Goal: Transaction & Acquisition: Subscribe to service/newsletter

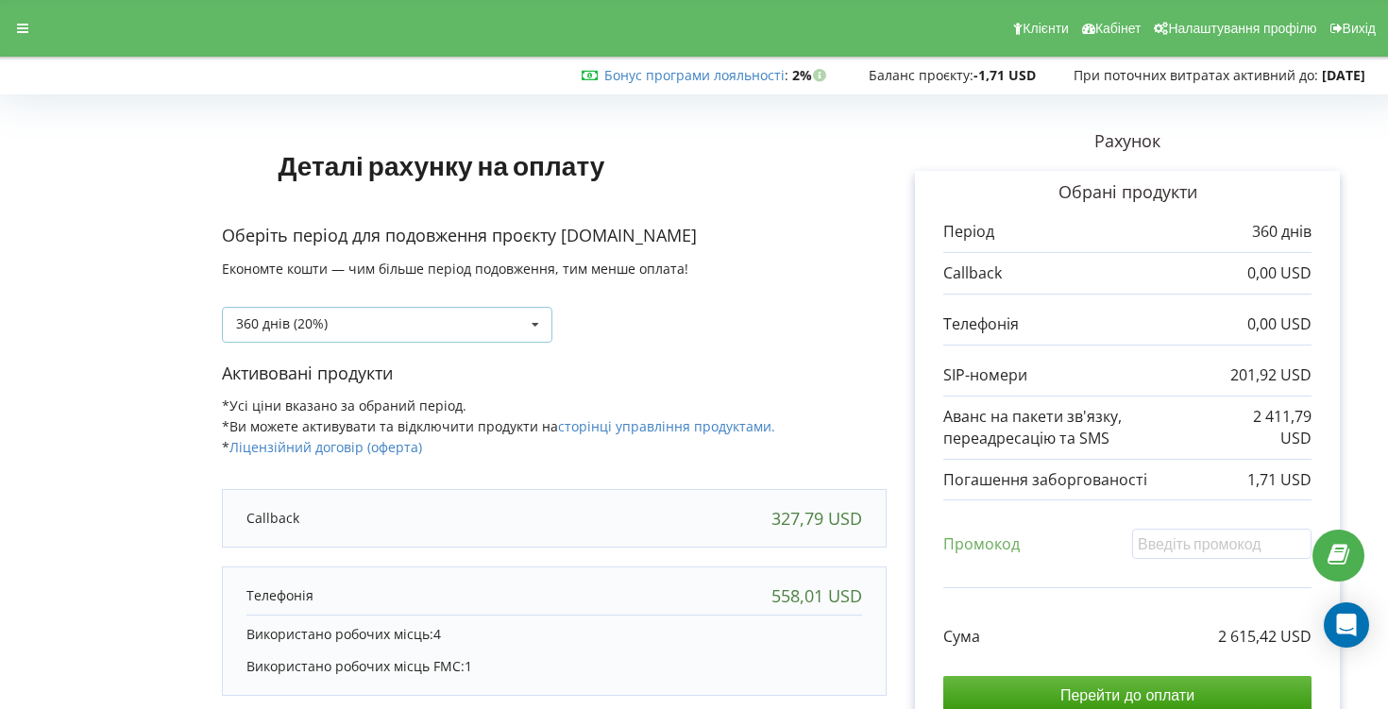
click at [493, 309] on div "360 днів (20%) Поповнити баланс без подовження 30 днів" at bounding box center [387, 325] width 331 height 36
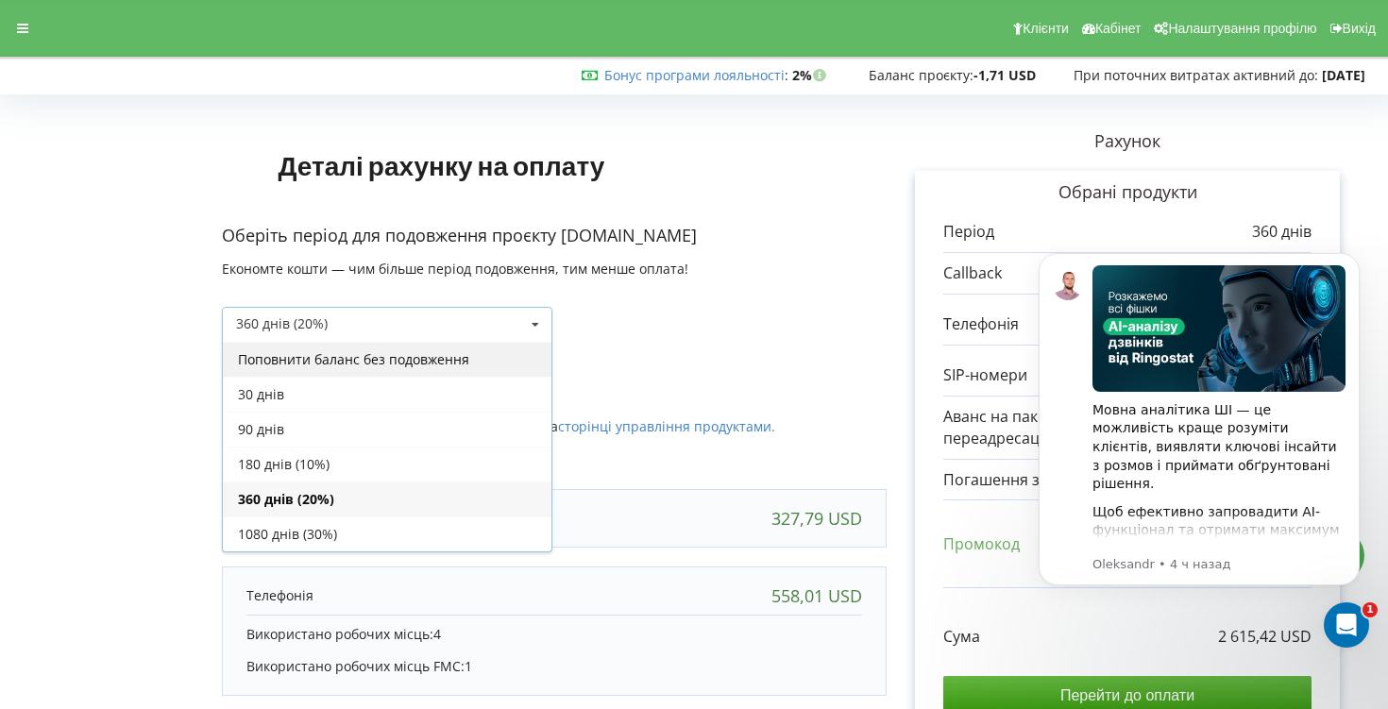
click at [453, 368] on div "Поповнити баланс без подовження" at bounding box center [387, 359] width 329 height 35
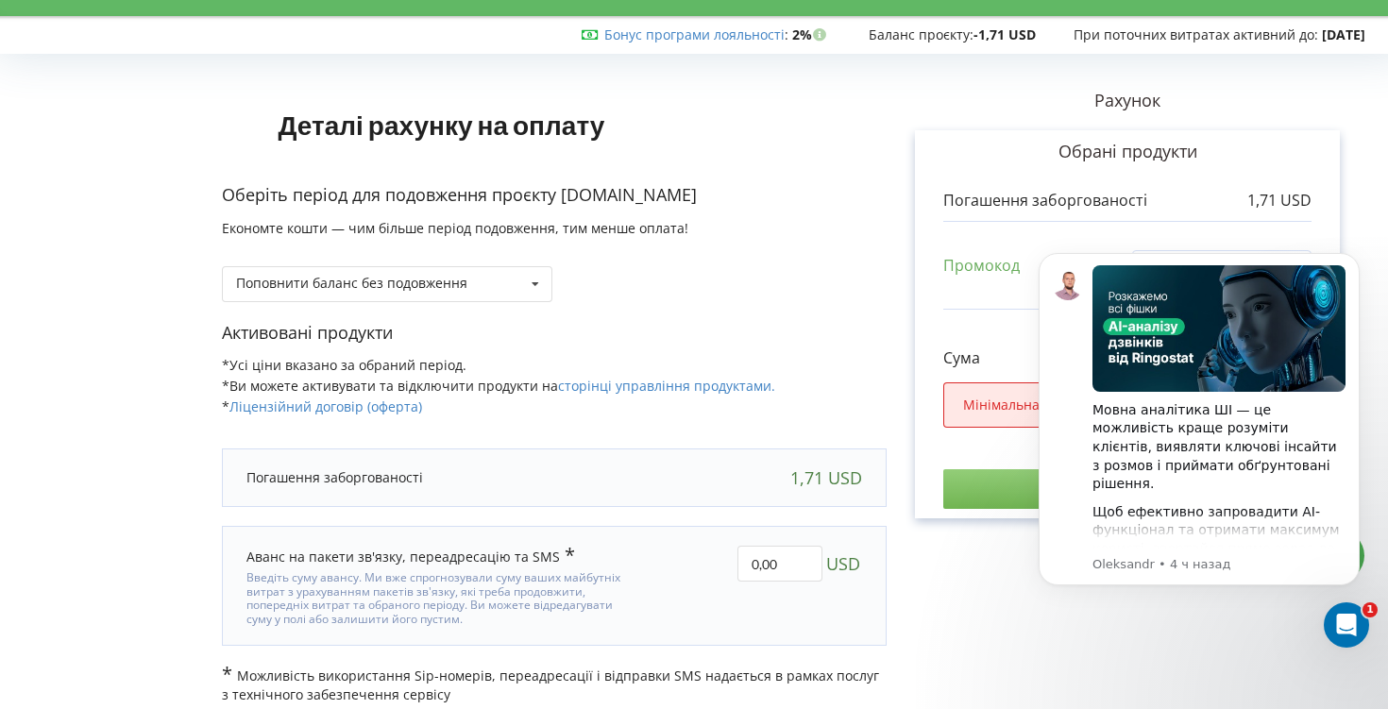
scroll to position [52, 0]
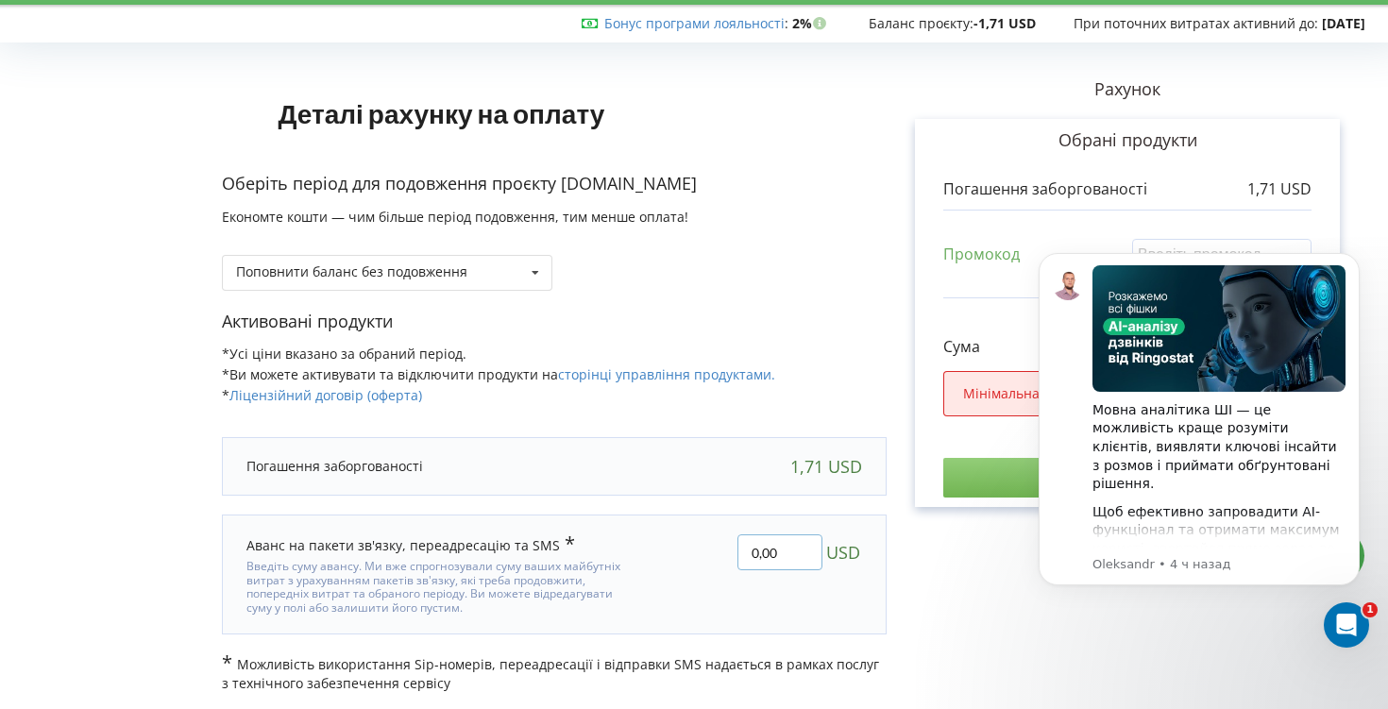
click at [768, 553] on input "0,00" at bounding box center [780, 552] width 85 height 36
type input "100"
click at [759, 319] on div "Деталі рахунку на оплату Оберіть період для подовження проєкту [DOMAIN_NAME] Ек…" at bounding box center [694, 371] width 1348 height 644
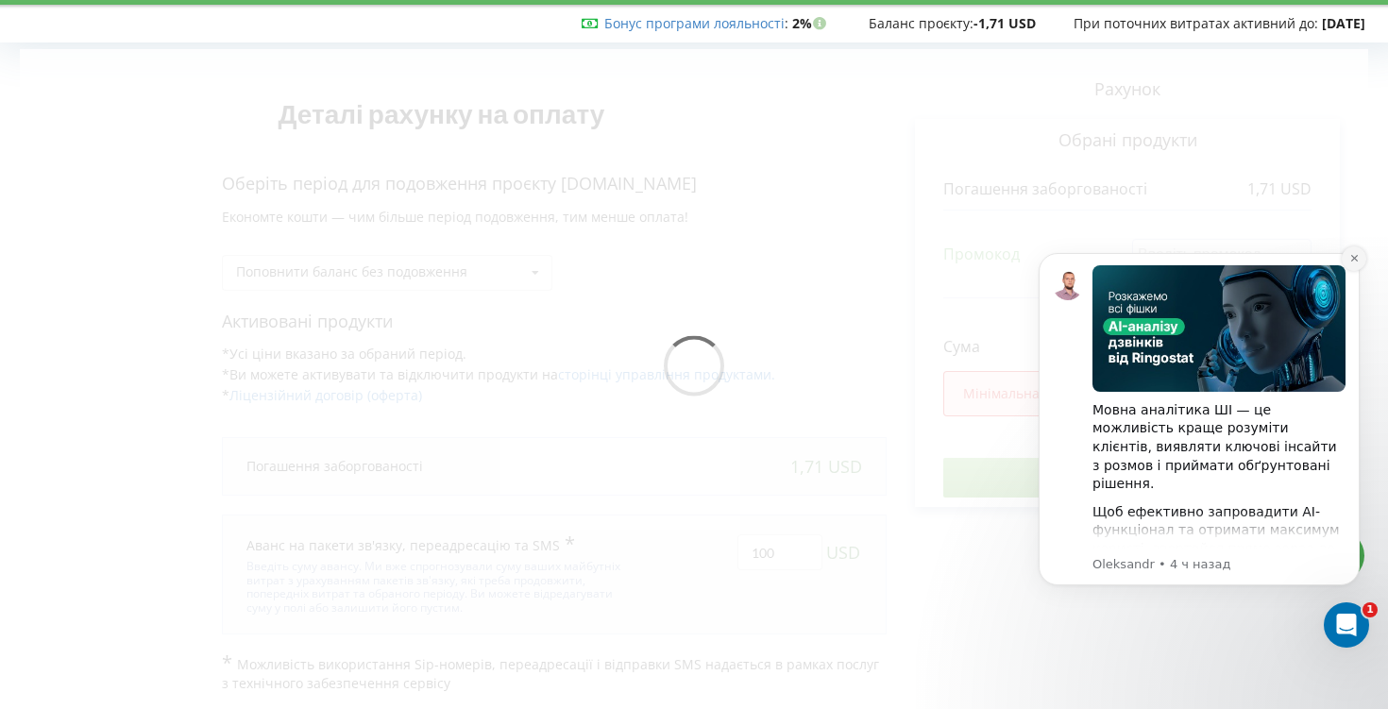
click at [1353, 258] on icon "Dismiss notification" at bounding box center [1353, 258] width 7 height 7
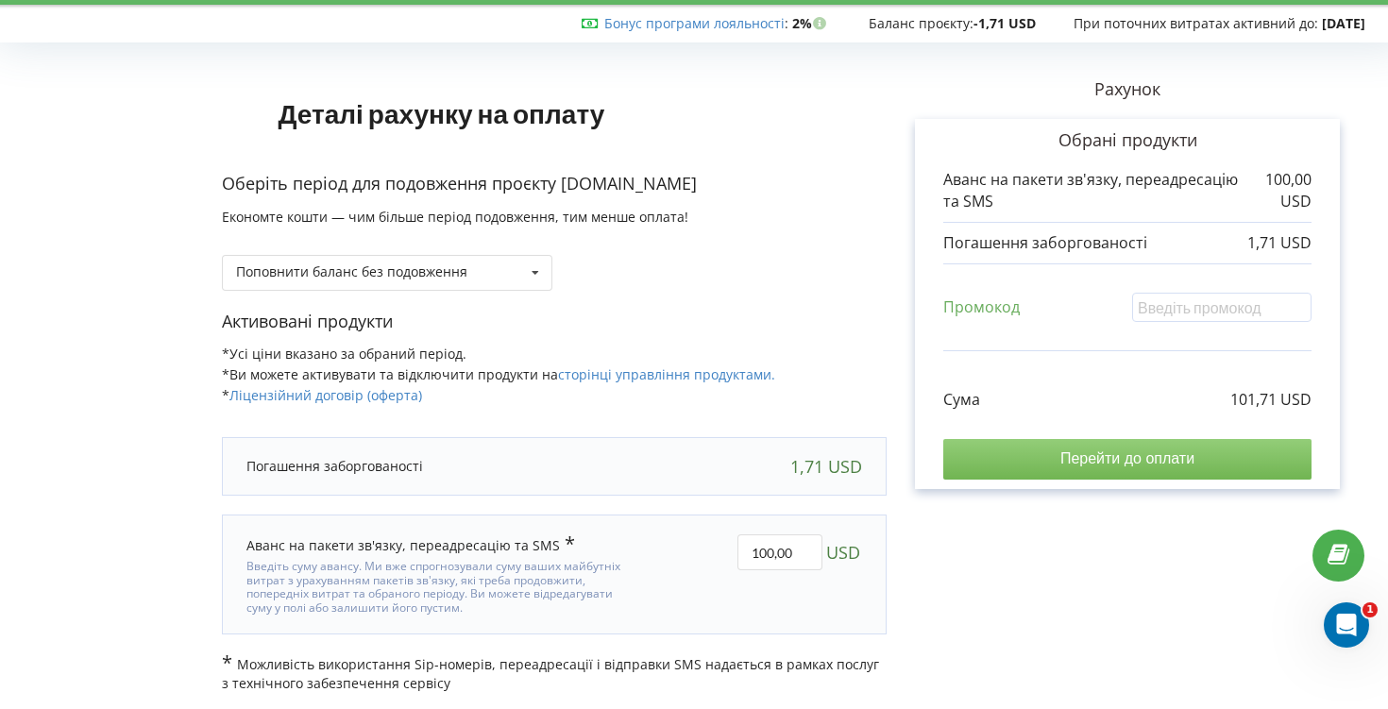
click at [1043, 467] on input "Перейти до оплати" at bounding box center [1127, 459] width 368 height 40
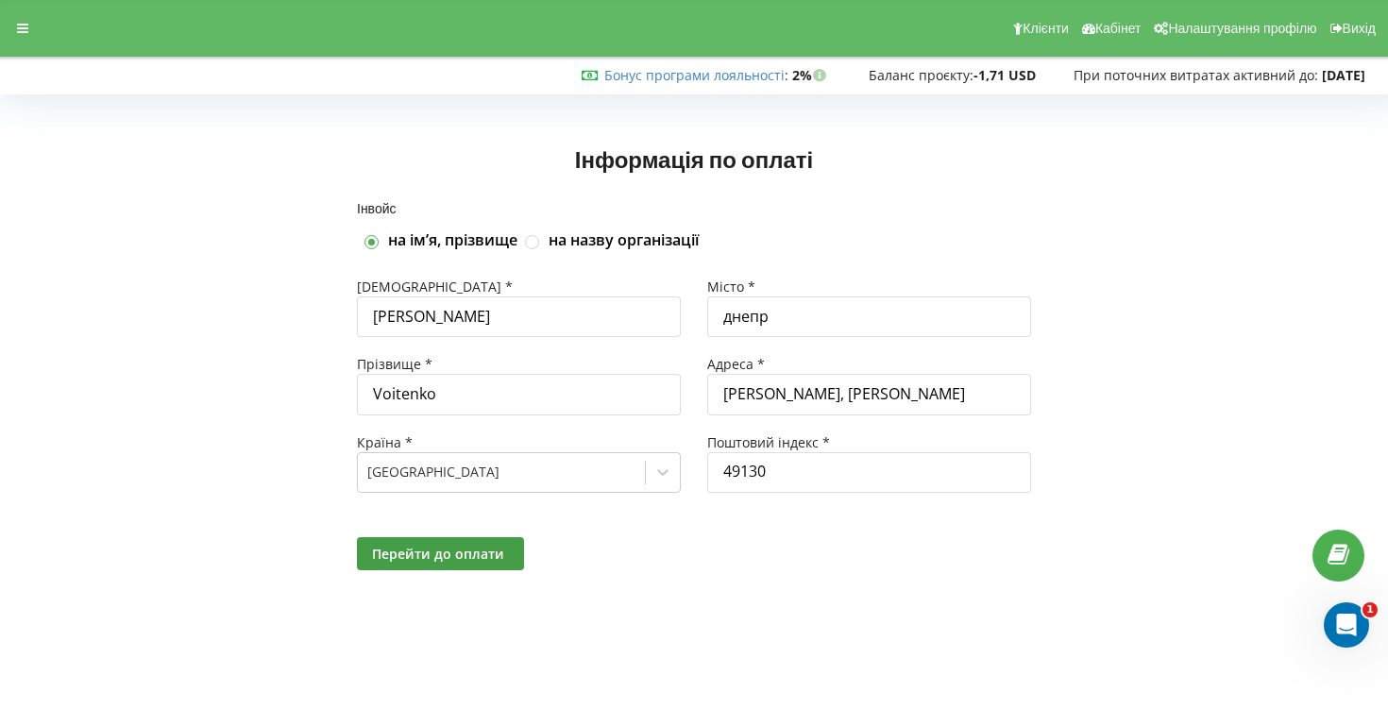
click at [452, 535] on div "Перейти до оплати" at bounding box center [694, 553] width 701 height 59
click at [446, 562] on span "Перейти до оплати" at bounding box center [438, 554] width 132 height 18
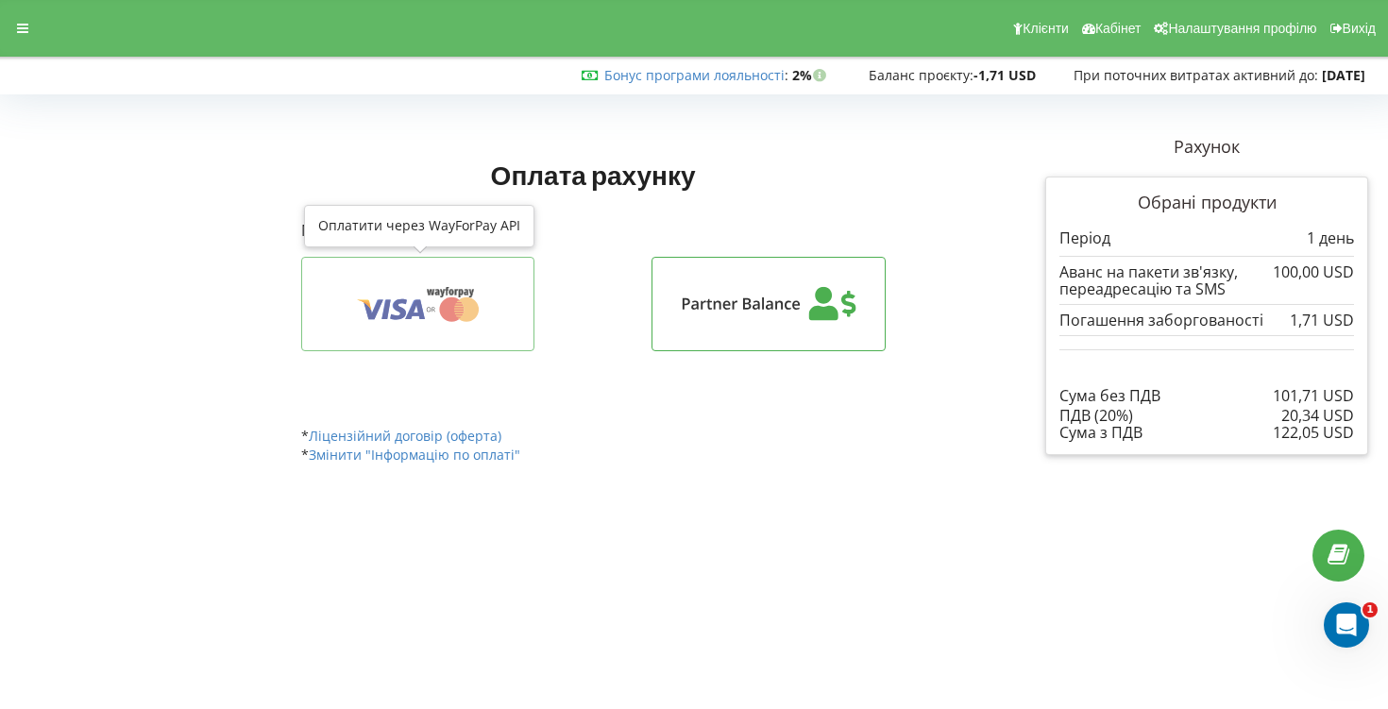
click at [437, 277] on button at bounding box center [418, 304] width 234 height 94
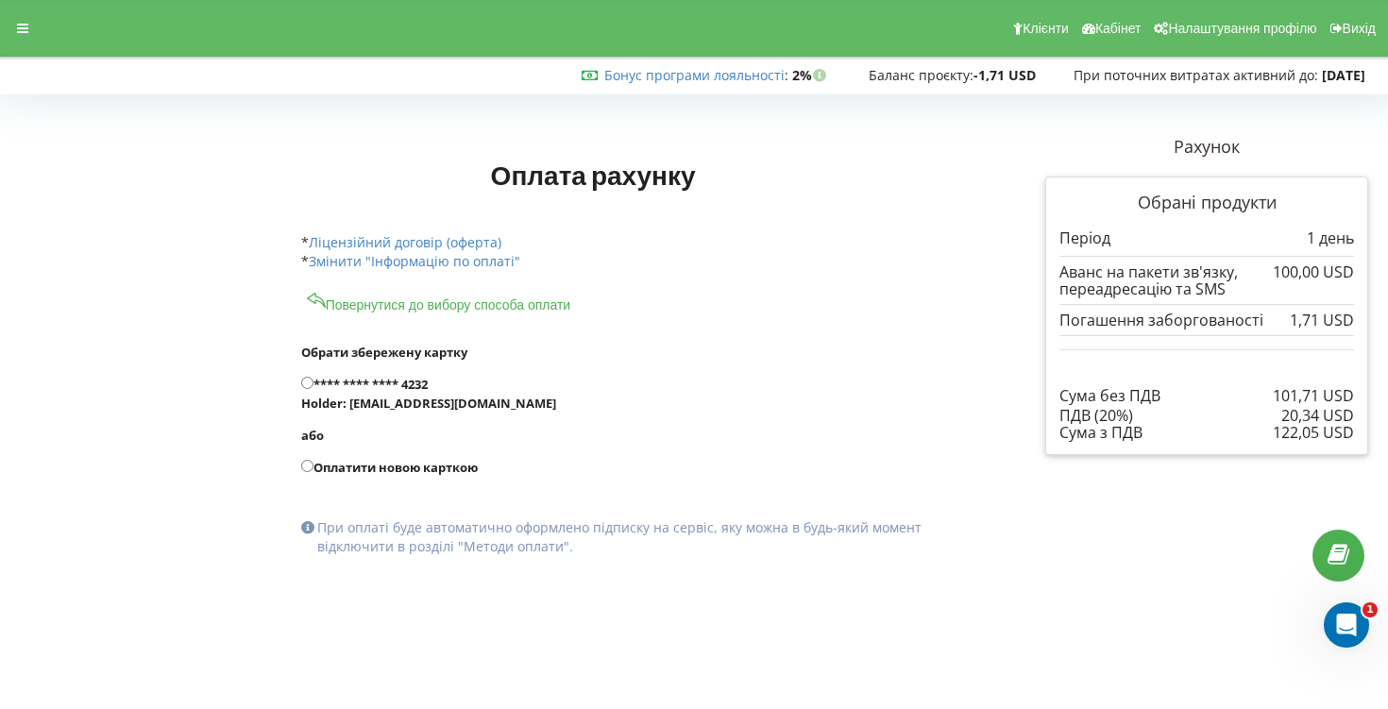
click at [399, 369] on form "Обрати збережену картку **** **** **** 4232 Holder: voitenckoanton@gmail.com або" at bounding box center [636, 449] width 671 height 270
click at [389, 386] on label "**** **** **** 4232 Holder: voitenckoanton@gmail.com" at bounding box center [636, 394] width 671 height 38
click at [314, 386] on input "**** **** **** 4232 Holder: voitenckoanton@gmail.com" at bounding box center [307, 383] width 12 height 12
radio input "true"
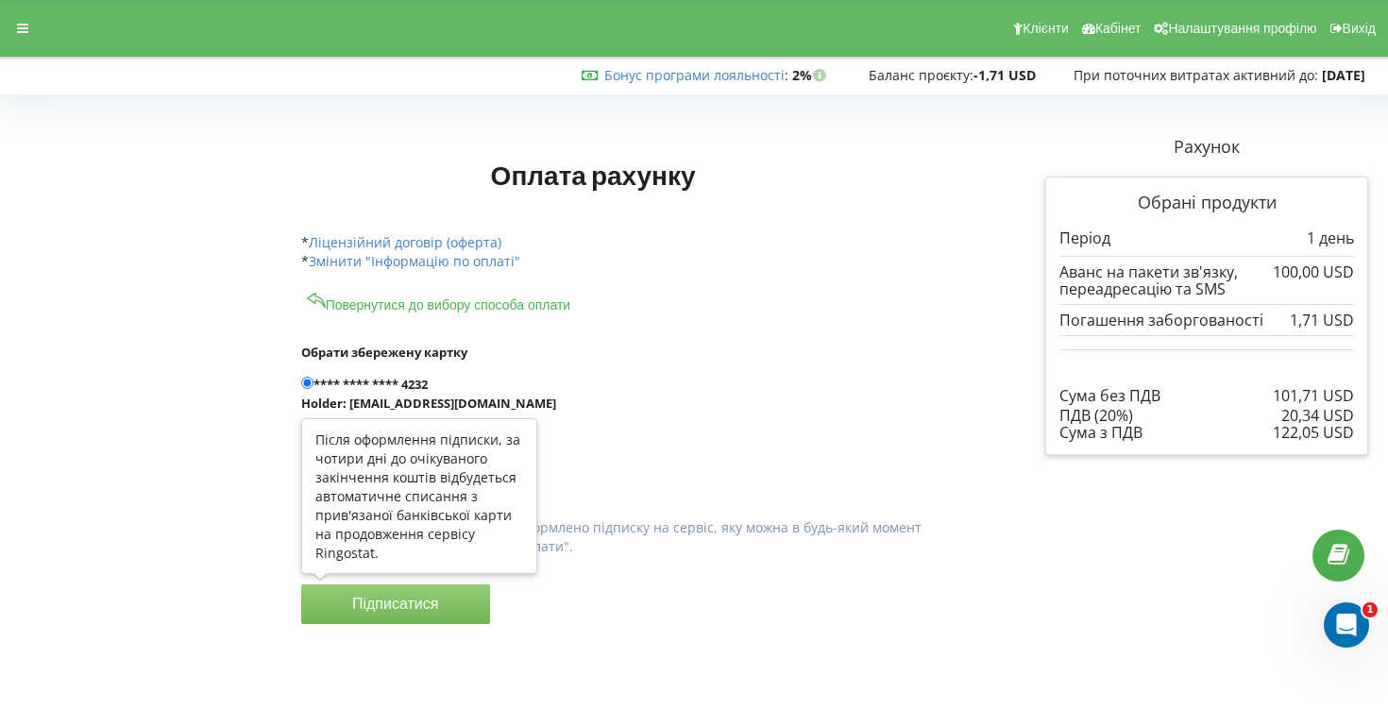
click at [389, 604] on button "Підписатися" at bounding box center [395, 605] width 189 height 40
